Goal: Check status: Check status

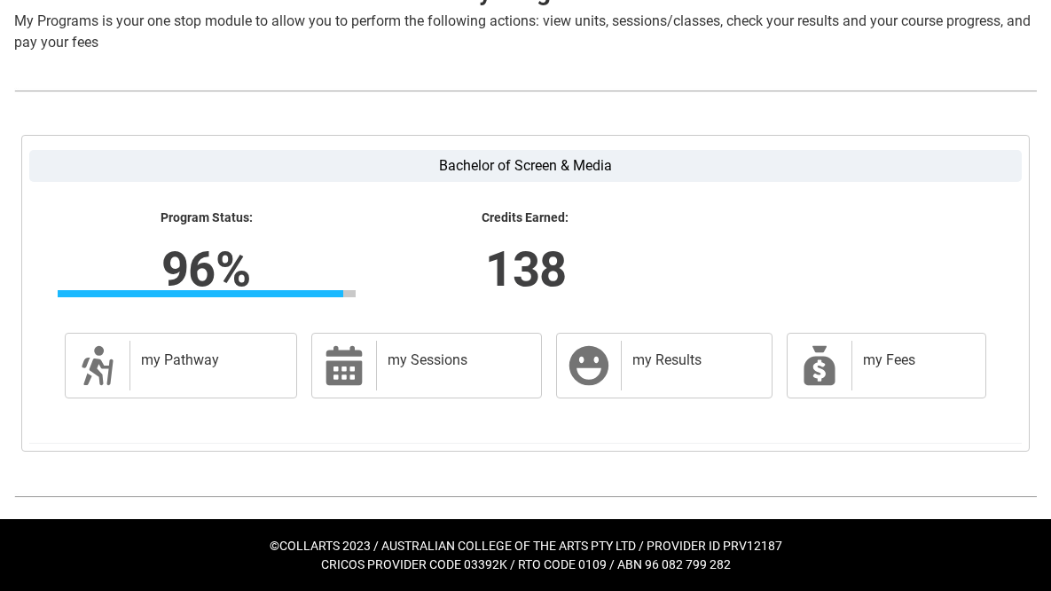
scroll to position [396, 0]
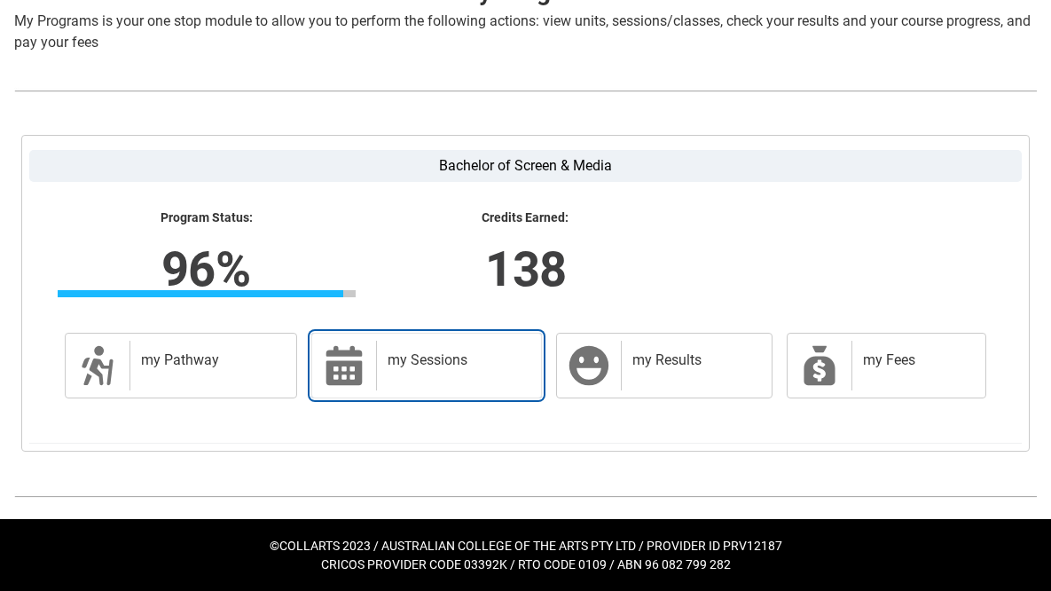
click at [418, 375] on div "my Sessions" at bounding box center [455, 366] width 158 height 50
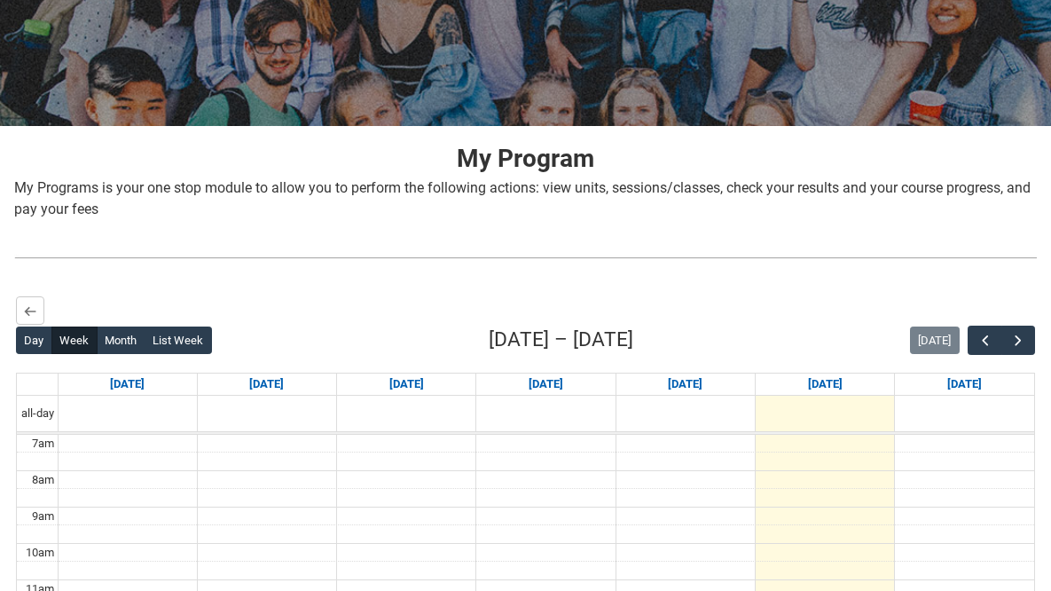
scroll to position [498, 0]
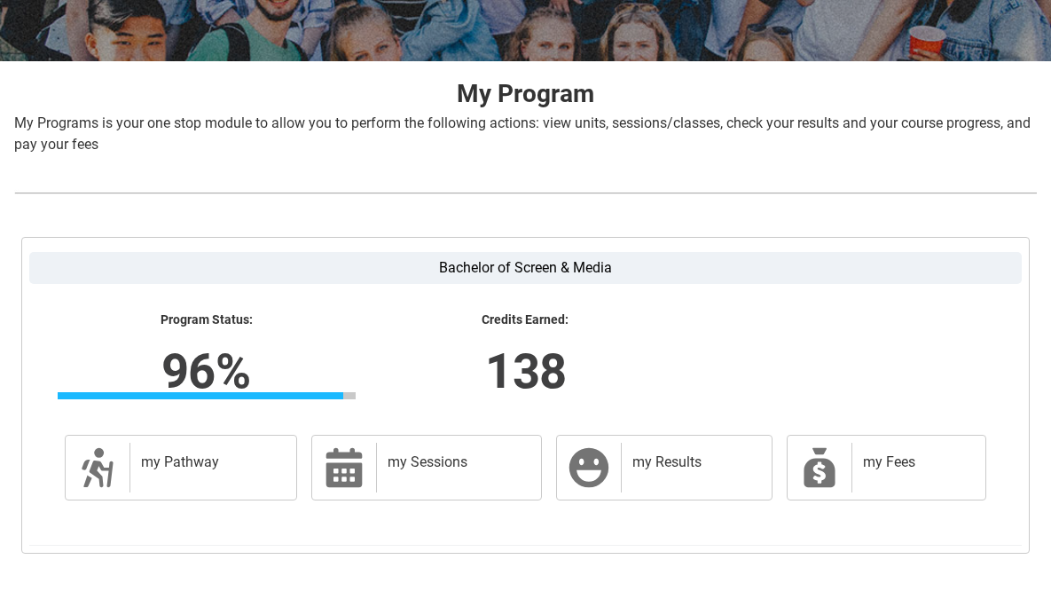
scroll to position [396, 0]
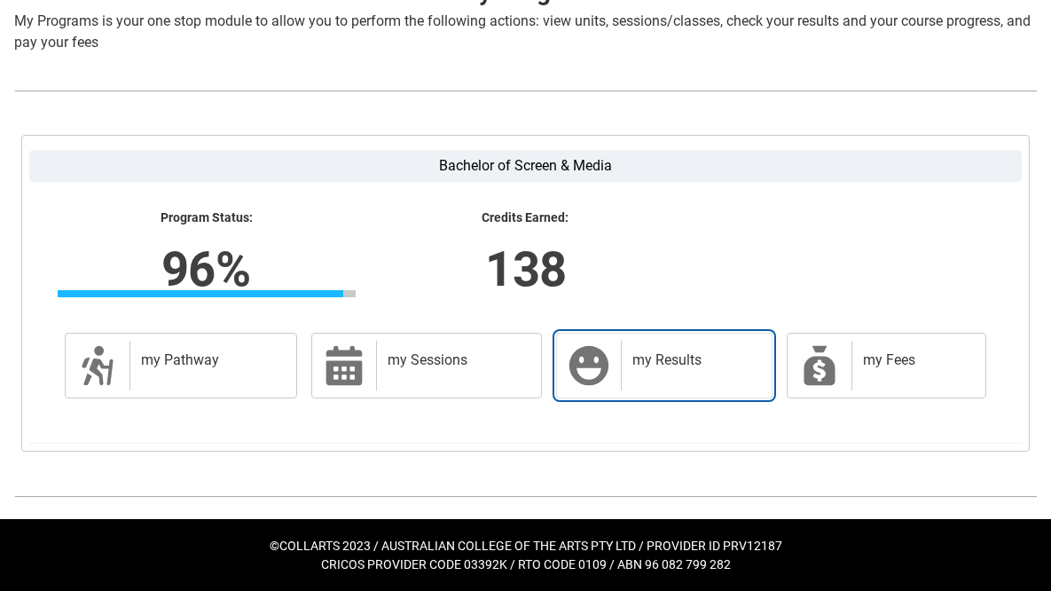
click at [592, 389] on link "my Results my Results" at bounding box center [664, 366] width 216 height 66
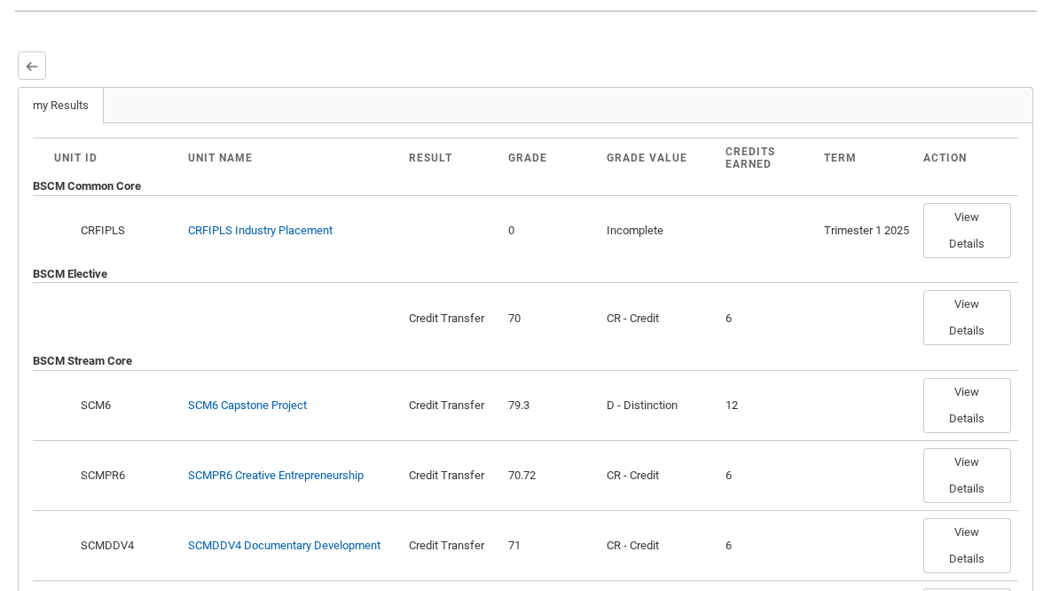
scroll to position [479, 0]
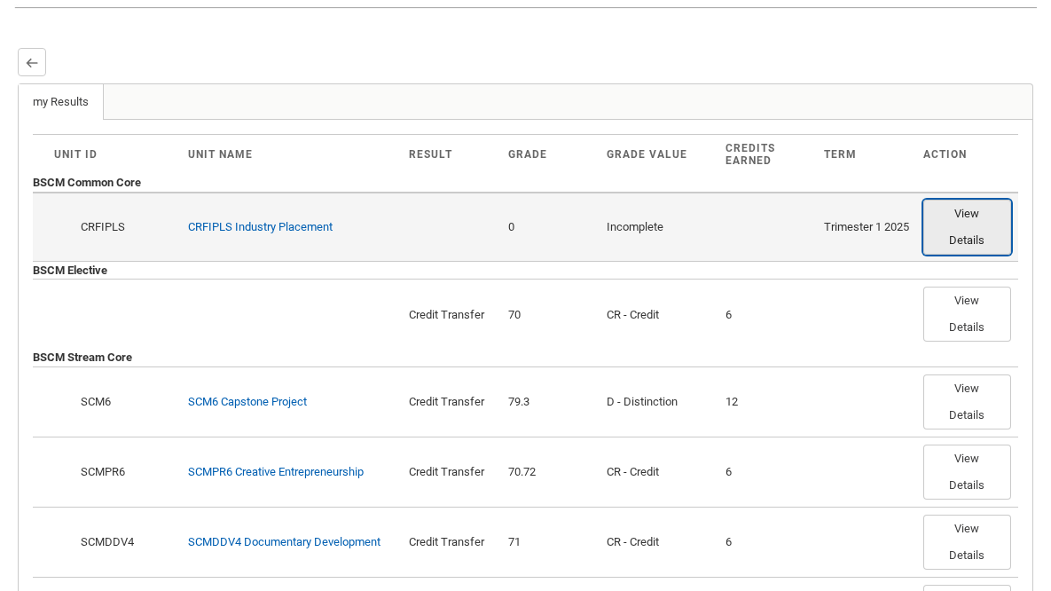
click at [960, 250] on button "View Details" at bounding box center [967, 227] width 88 height 55
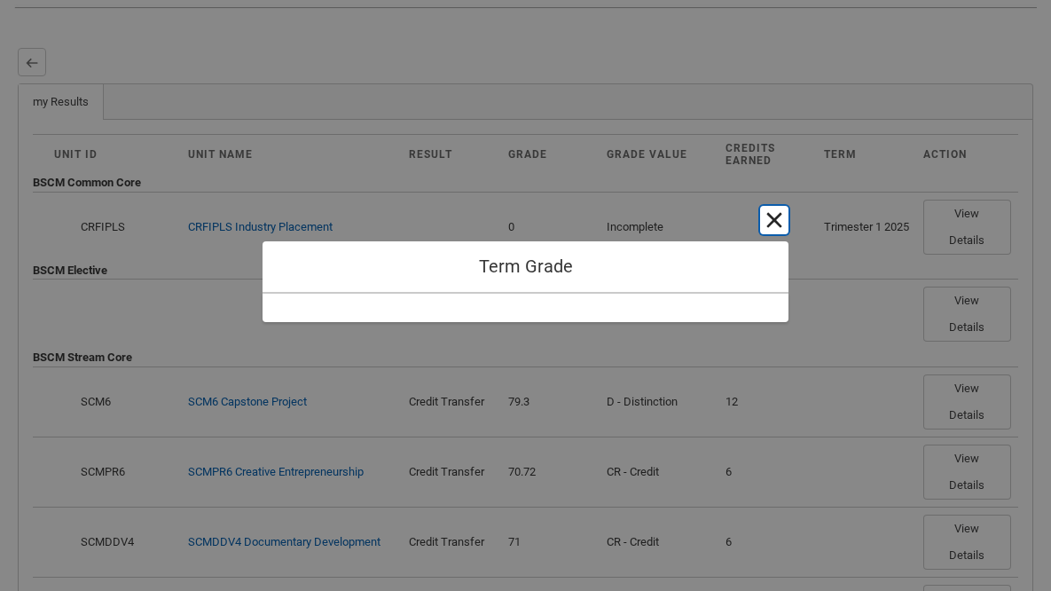
click at [785, 216] on button "Cancel and close" at bounding box center [774, 220] width 28 height 28
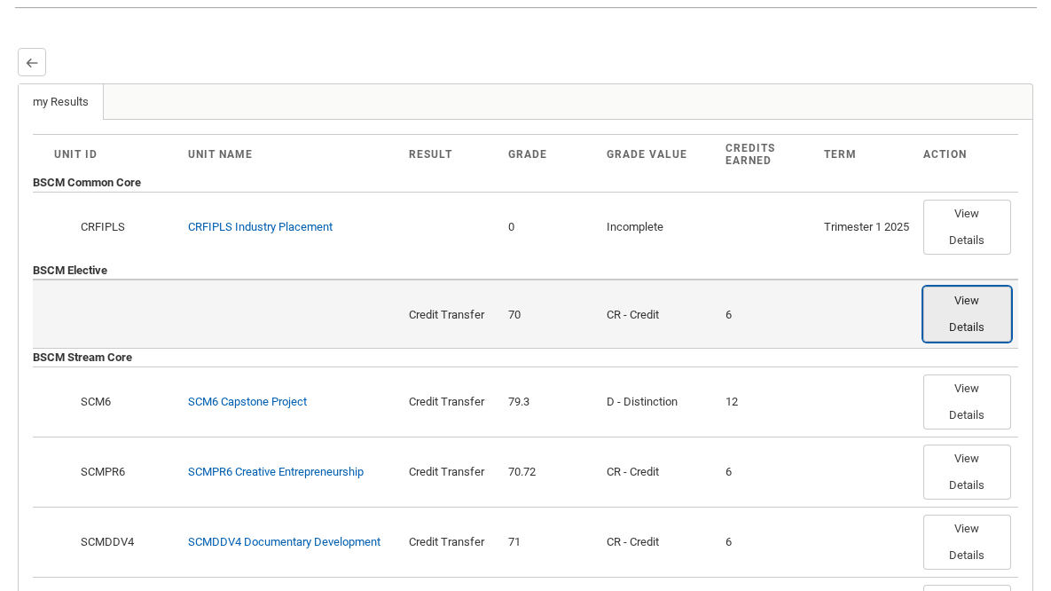
click at [938, 306] on button "View Details" at bounding box center [967, 314] width 88 height 55
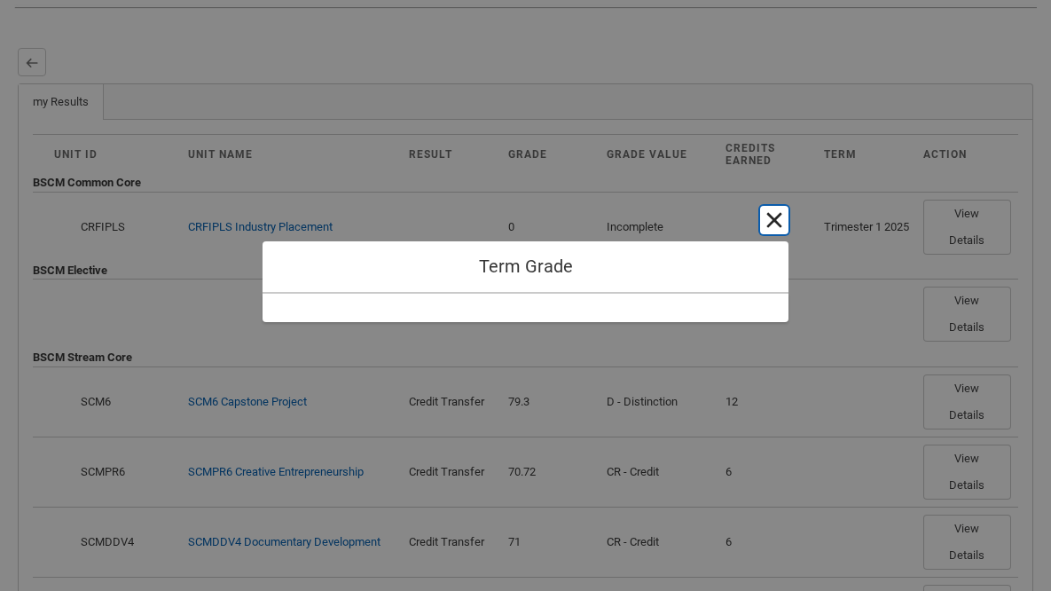
click at [773, 219] on button "Cancel and close" at bounding box center [774, 220] width 28 height 28
